Goal: Information Seeking & Learning: Find specific fact

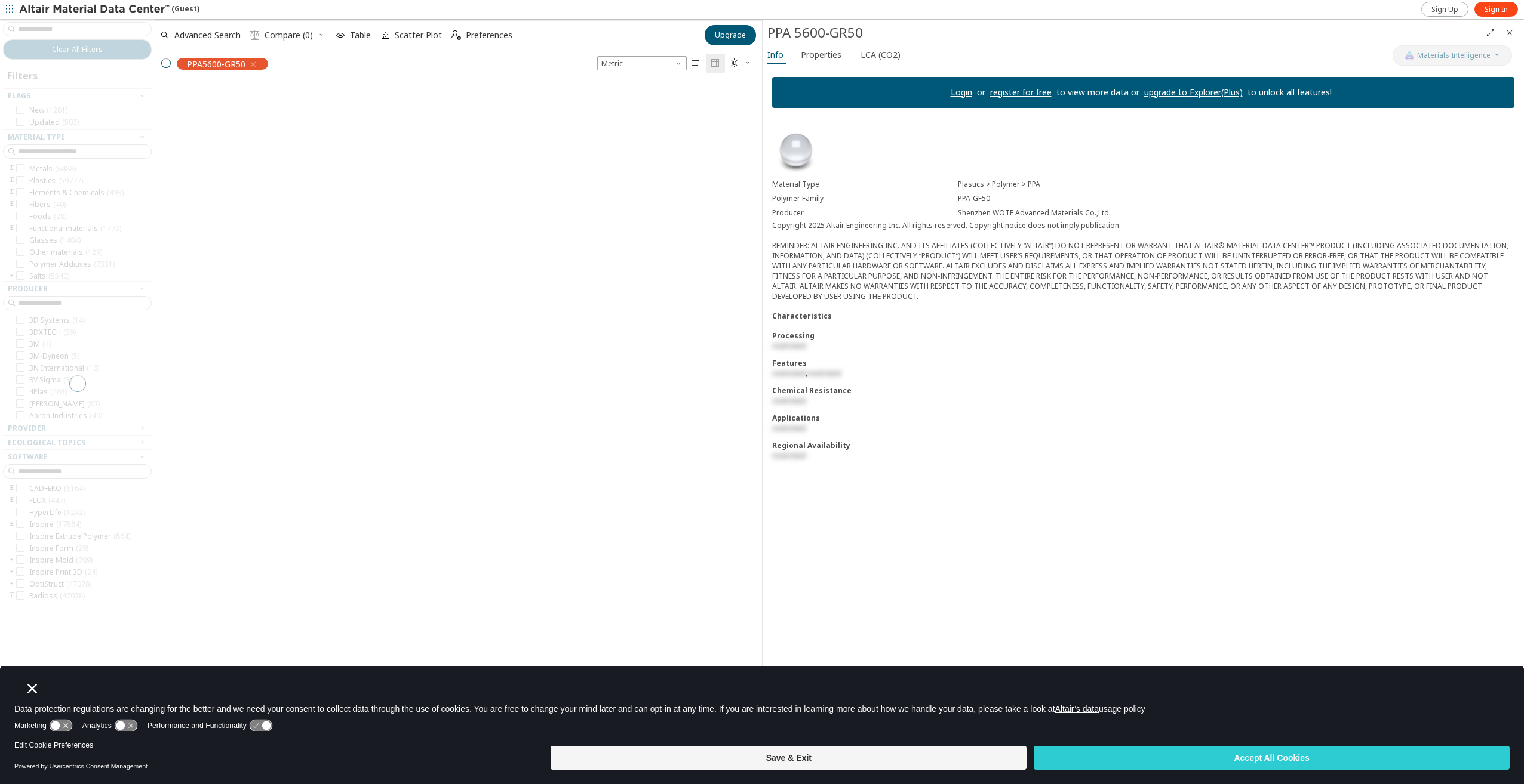
scroll to position [9, 9]
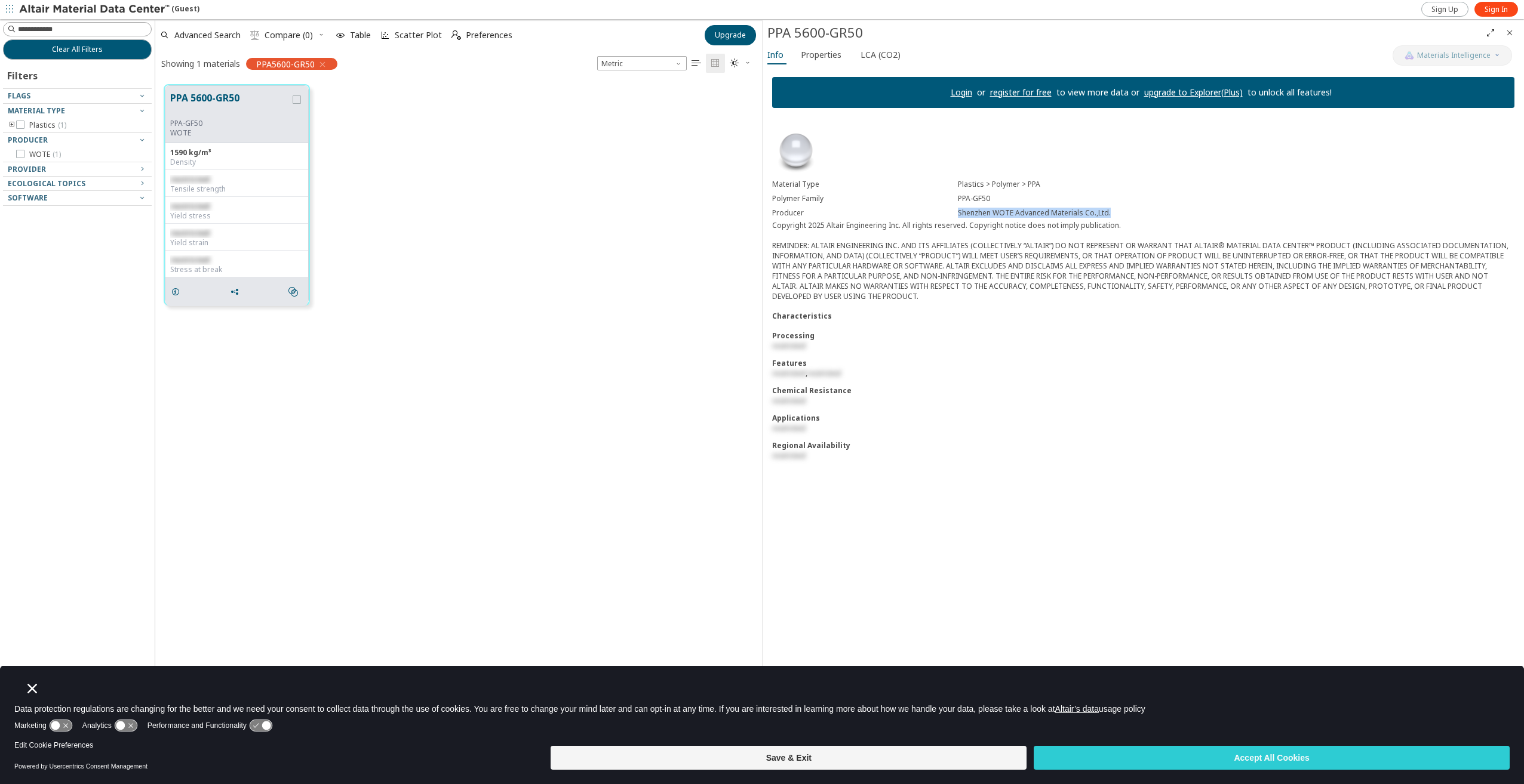
drag, startPoint x: 959, startPoint y: 211, endPoint x: 1107, endPoint y: 214, distance: 148.0
click at [1107, 214] on div "Shenzhen WOTE Advanced Materials Co.,Ltd." at bounding box center [1236, 213] width 557 height 9
copy div "Shenzhen WOTE Advanced Materials Co.,Ltd."
click at [30, 170] on span "Provider" at bounding box center [27, 169] width 38 height 10
click at [21, 183] on icon at bounding box center [20, 183] width 9 height 9
